Goal: Communication & Community: Answer question/provide support

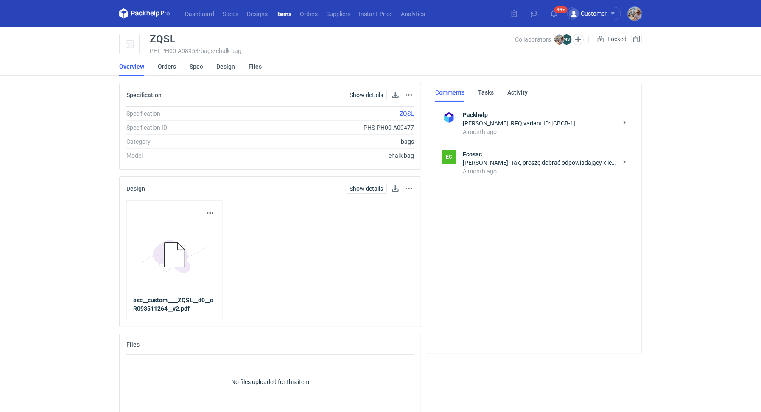
click at [163, 65] on link "Orders" at bounding box center [167, 66] width 18 height 19
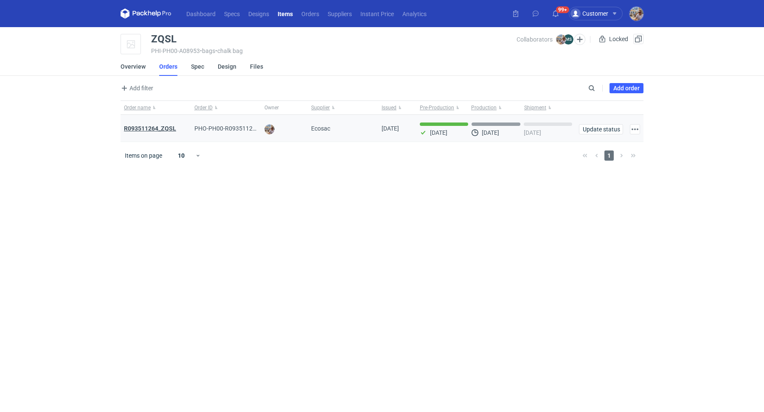
click at [163, 128] on strong "R093511264_ZQSL" at bounding box center [150, 128] width 52 height 7
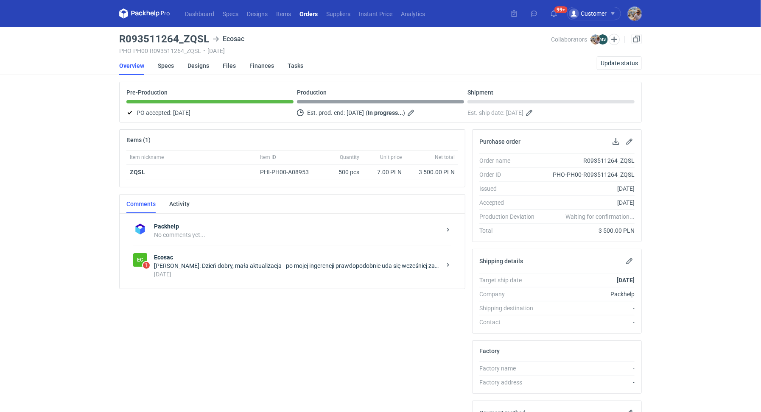
click at [186, 265] on div "[PERSON_NAME]: Dzień dobry, mała aktualizacja - po mojej ingerencji prawdopodob…" at bounding box center [297, 266] width 287 height 8
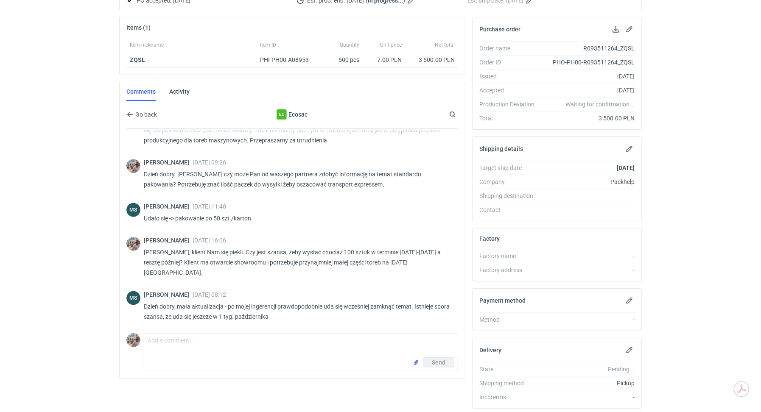
scroll to position [138, 0]
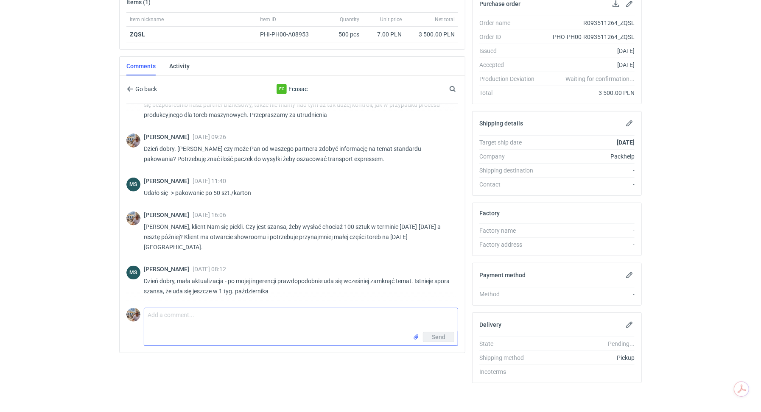
click at [191, 320] on textarea "Comment message" at bounding box center [301, 320] width 314 height 24
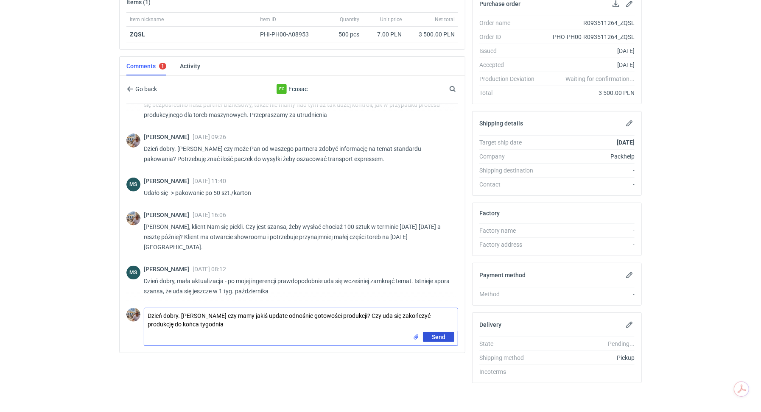
type textarea "Dzień dobry. [PERSON_NAME] czy mamy jakiś update odnośnie gotowości produkcji? …"
click at [437, 337] on span "Send" at bounding box center [439, 337] width 14 height 6
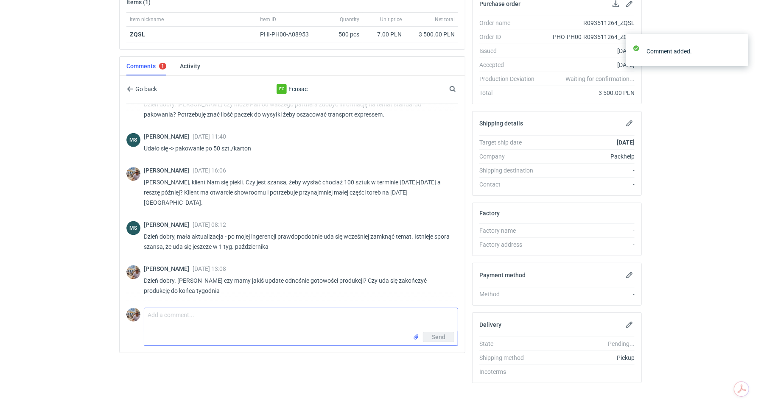
scroll to position [678, 0]
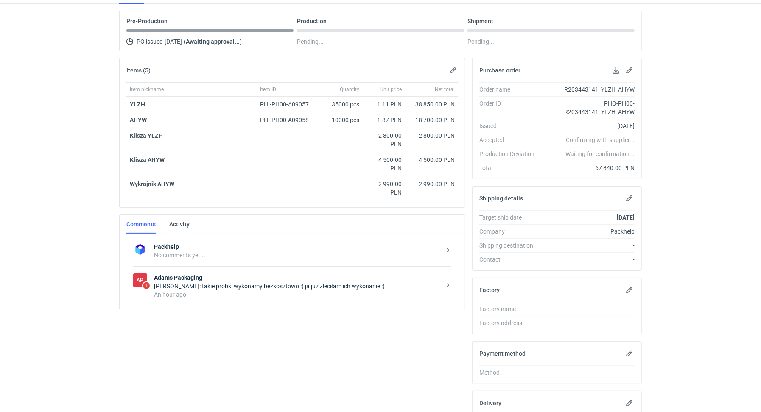
click at [267, 282] on div "Małgorzata Nowotna: takie próbki wykonamy bezkosztowo :) ja już zleciłam ich wy…" at bounding box center [297, 286] width 287 height 8
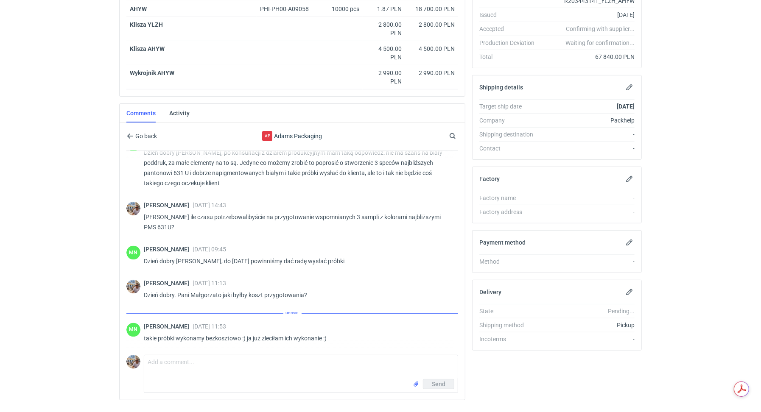
scroll to position [201, 0]
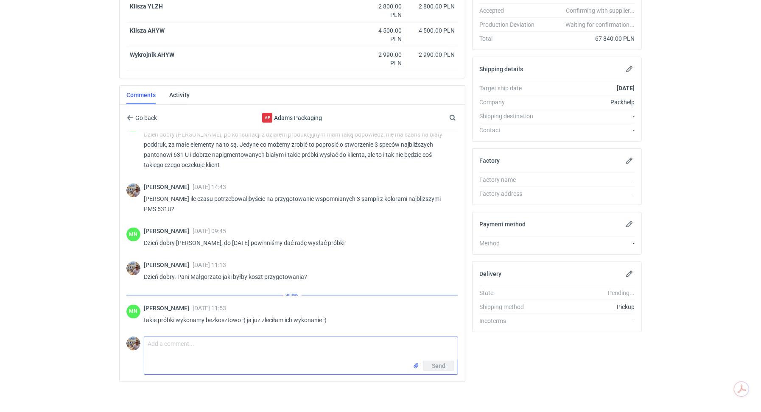
click at [186, 345] on textarea "Comment message" at bounding box center [301, 349] width 314 height 24
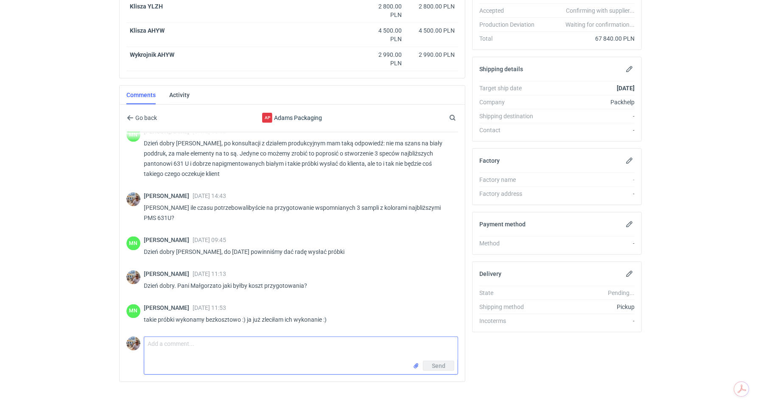
scroll to position [900, 0]
paste textarea "Klient nie musi dosta© tych próbek fizycznie, prosi o zdjęcia / video"
type textarea "Pani Małgorzato dziekuję. Klient nie musi dostać tych próbek fizycznie, prosi o…"
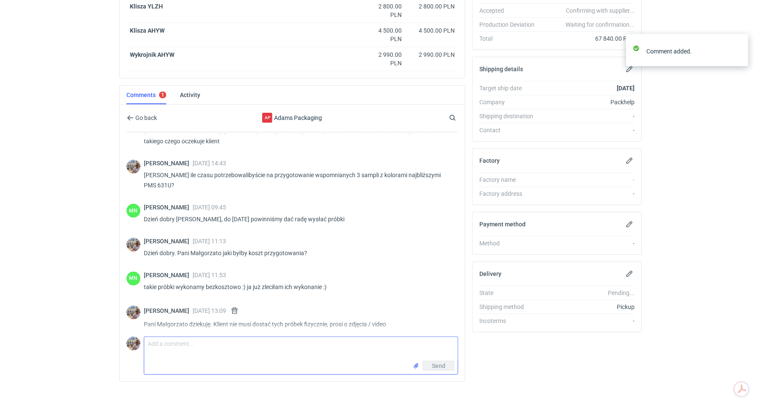
scroll to position [937, 0]
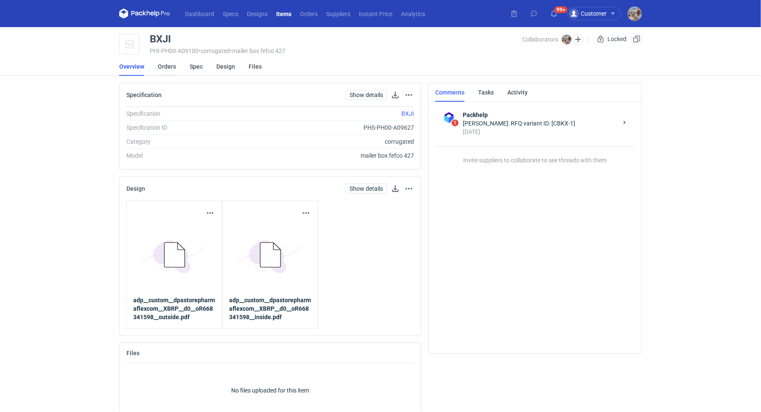
click at [169, 70] on link "Orders" at bounding box center [167, 66] width 18 height 19
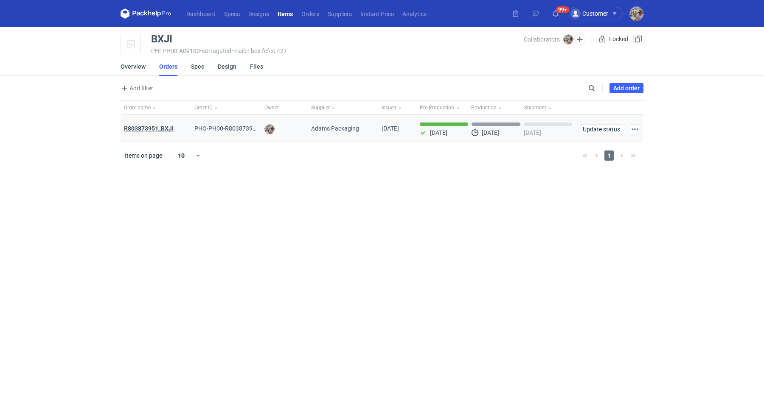
click at [169, 129] on strong "R803873951_BXJI" at bounding box center [149, 128] width 50 height 7
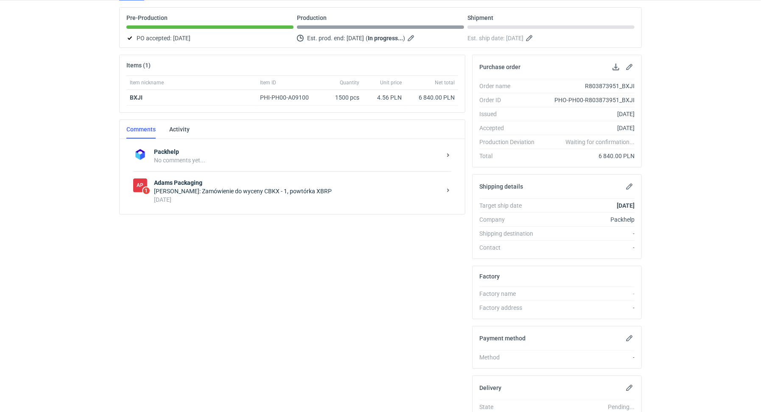
scroll to position [77, 0]
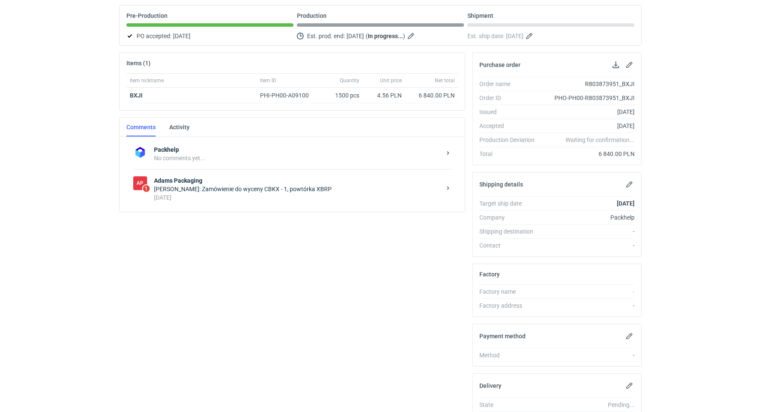
click at [255, 202] on div "AP 1 Adams Packaging Michał Palasek: Zamówienie do wyceny CBKX - 1, powtórka XB…" at bounding box center [292, 188] width 318 height 39
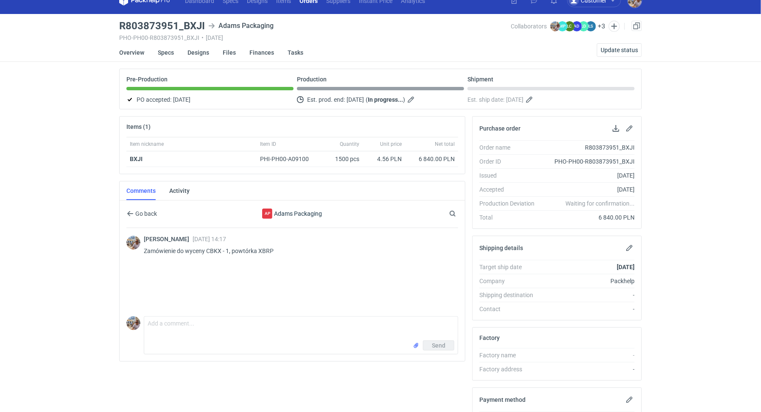
scroll to position [12, 0]
